Goal: Task Accomplishment & Management: Manage account settings

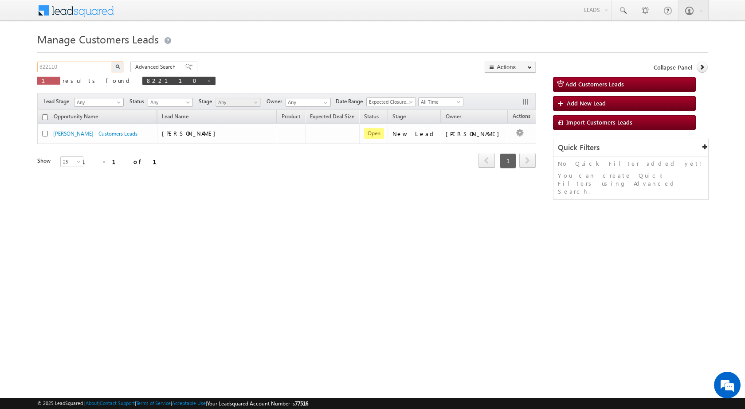
drag, startPoint x: 66, startPoint y: 67, endPoint x: 22, endPoint y: 68, distance: 43.9
click at [22, 68] on body "Menu [PERSON_NAME] sitar a6@ks erve." at bounding box center [372, 125] width 745 height 251
paste input "10329"
type input "810329"
click at [112, 62] on button "button" at bounding box center [118, 67] width 12 height 11
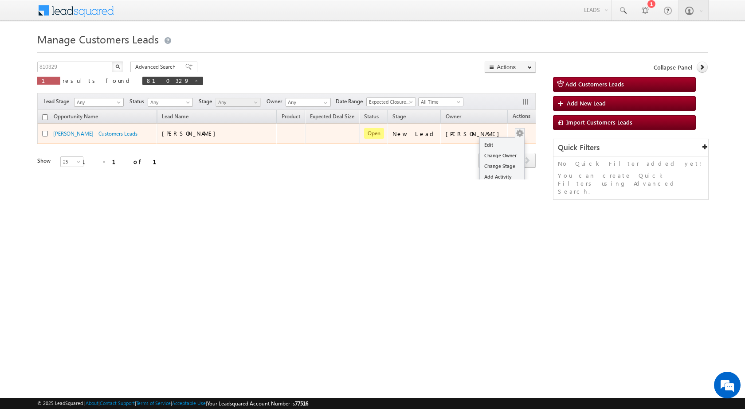
click at [513, 133] on td "Edit Change Owner Change Stage Add Activity Add Task Delete" at bounding box center [526, 134] width 37 height 20
click at [495, 143] on link "Edit" at bounding box center [502, 145] width 44 height 11
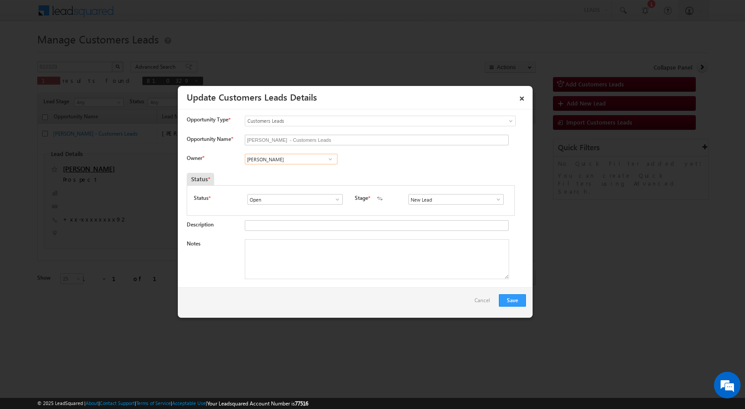
click at [307, 160] on input "[PERSON_NAME]" at bounding box center [291, 159] width 93 height 11
paste input "[EMAIL_ADDRESS][PERSON_NAME][DOMAIN_NAME]"
click at [297, 170] on link "[PERSON_NAME] [PERSON_NAME][EMAIL_ADDRESS][DOMAIN_NAME]" at bounding box center [291, 173] width 93 height 17
type input "[PERSON_NAME]"
click at [460, 200] on input "New Lead" at bounding box center [455, 199] width 95 height 11
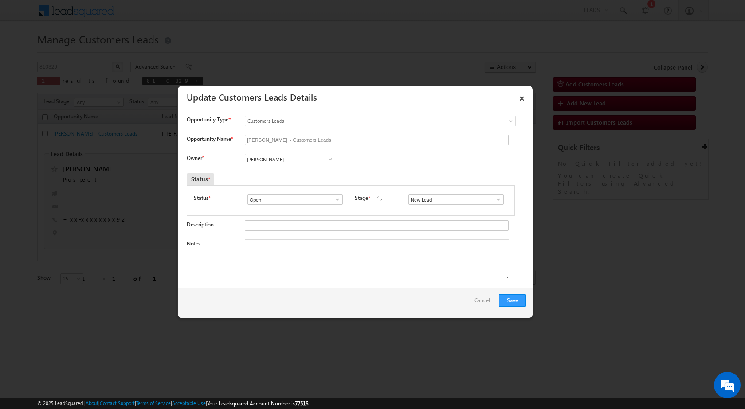
click at [496, 201] on span at bounding box center [498, 199] width 9 height 7
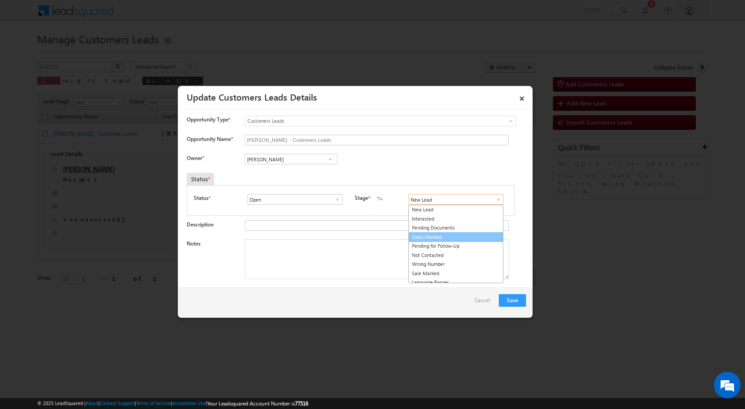
click at [447, 239] on link "Sales Marked" at bounding box center [455, 237] width 95 height 10
type input "Sales Marked"
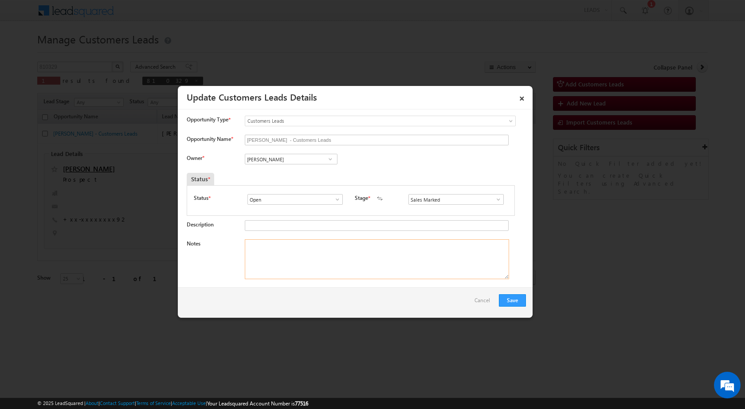
click at [412, 274] on textarea "Notes" at bounding box center [377, 259] width 264 height 40
paste textarea "810329 / [PERSON_NAME] / 9352849192 / CONSTRUCTION / OWNER HIMSELF / 302012 TO …"
type textarea "810329 / [PERSON_NAME] / 9352849192 / CONSTRUCTION / OWNER HIMSELF / 302012 TO …"
click at [509, 295] on button "Save" at bounding box center [512, 300] width 27 height 12
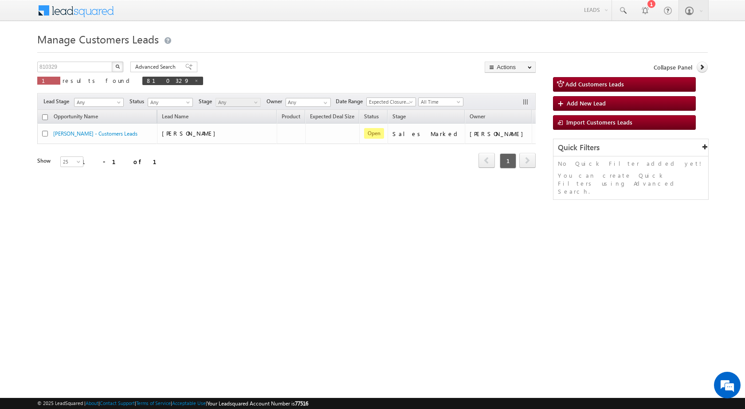
drag, startPoint x: 235, startPoint y: 348, endPoint x: 127, endPoint y: 41, distance: 325.4
click at [235, 274] on html "Menu [PERSON_NAME] sitar a6@ks erve." at bounding box center [372, 137] width 745 height 274
